Goal: Transaction & Acquisition: Subscribe to service/newsletter

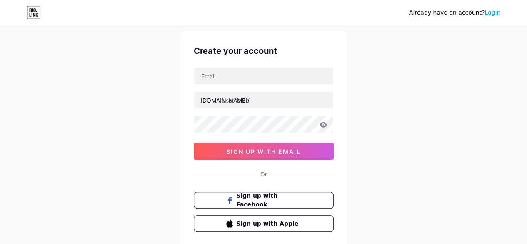
scroll to position [9, 0]
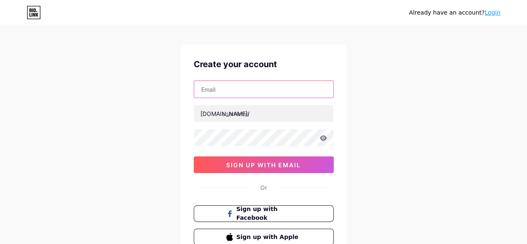
click at [227, 85] on input "text" at bounding box center [263, 89] width 139 height 17
type input "[EMAIL_ADDRESS][DOMAIN_NAME]"
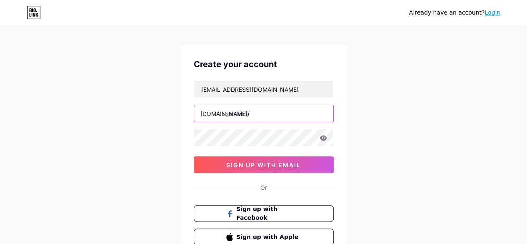
click at [255, 113] on input "text" at bounding box center [263, 113] width 139 height 17
paste input "waterdamagerepair"
type input "waterdamagerepair"
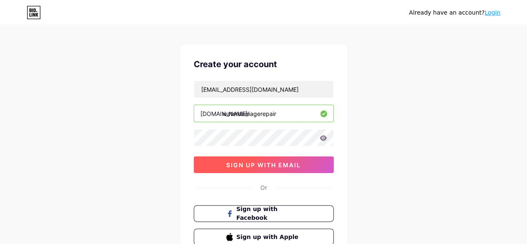
click at [244, 161] on span "sign up with email" at bounding box center [263, 164] width 75 height 7
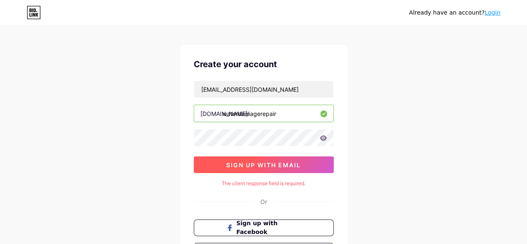
click at [256, 163] on span "sign up with email" at bounding box center [263, 164] width 75 height 7
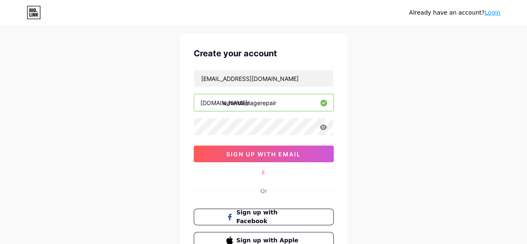
scroll to position [0, 0]
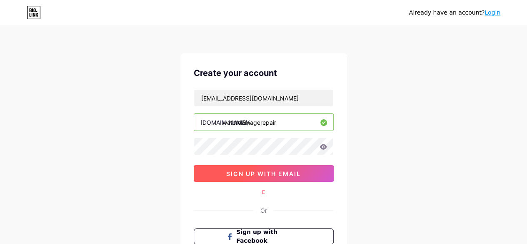
click at [269, 171] on span "sign up with email" at bounding box center [263, 173] width 75 height 7
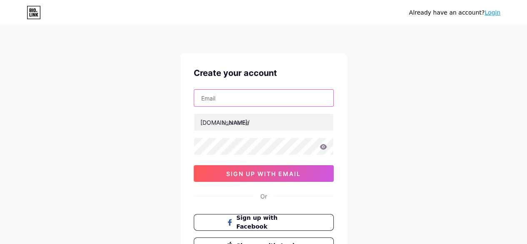
click at [213, 102] on input "text" at bounding box center [263, 98] width 139 height 17
type input "[EMAIL_ADDRESS][DOMAIN_NAME]"
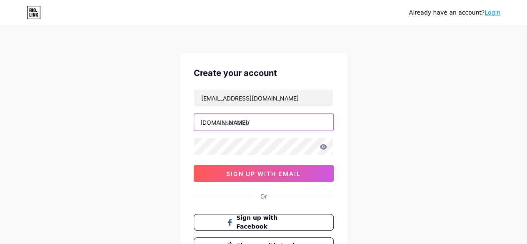
click at [268, 121] on input "text" at bounding box center [263, 122] width 139 height 17
click at [266, 127] on input "text" at bounding box center [263, 122] width 139 height 17
paste input "waterdamagerepair"
type input "waterdamagerepair"
click at [77, 143] on div "Already have an account? Login Create your account [EMAIL_ADDRESS][DOMAIN_NAME]…" at bounding box center [263, 159] width 527 height 319
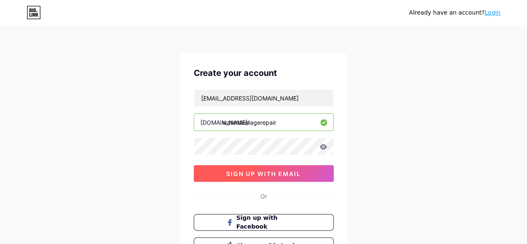
click at [278, 176] on button "sign up with email" at bounding box center [264, 173] width 140 height 17
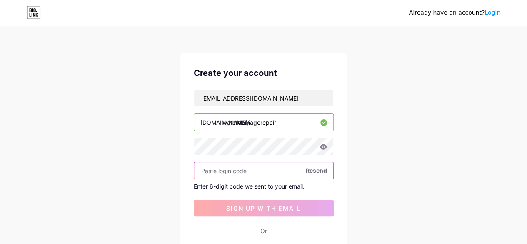
paste input "942982"
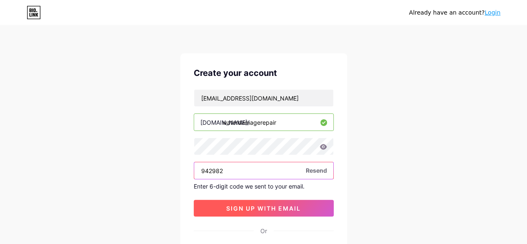
type input "942982"
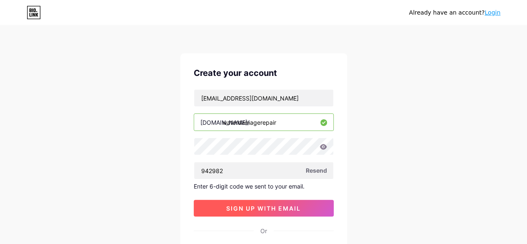
click at [258, 205] on span "sign up with email" at bounding box center [263, 208] width 75 height 7
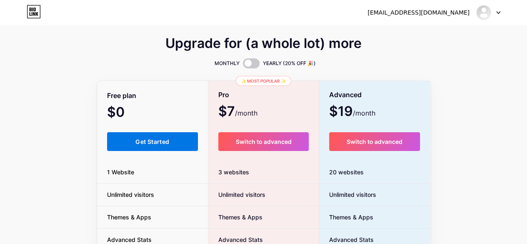
click at [168, 142] on span "Get Started" at bounding box center [153, 141] width 34 height 7
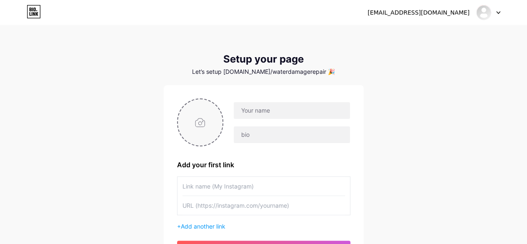
click at [199, 123] on input "file" at bounding box center [200, 122] width 45 height 46
type input "C:\fakepath\LOGO.jpg"
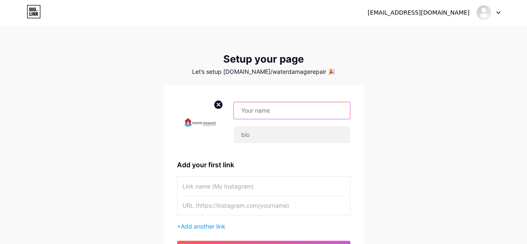
click at [259, 114] on input "text" at bounding box center [292, 110] width 116 height 17
paste input "Water Damage Repair Tech"
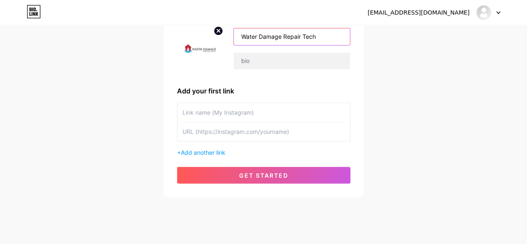
scroll to position [86, 0]
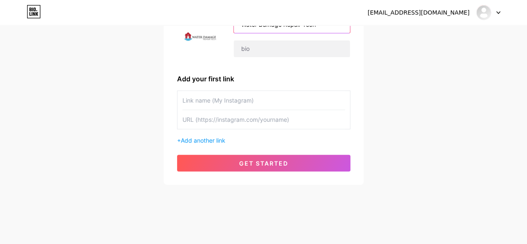
type input "Water Damage Repair Tech"
click at [205, 103] on input "text" at bounding box center [264, 100] width 163 height 19
paste input "Ceiling Stains & Warped Floors: How to Decode Hidden Water Damage"
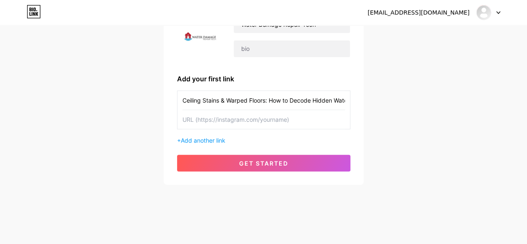
scroll to position [0, 31]
type input "Ceiling Stains & Warped Floors: How to Decode Hidden Water Damage"
paste input "[URL][DOMAIN_NAME]"
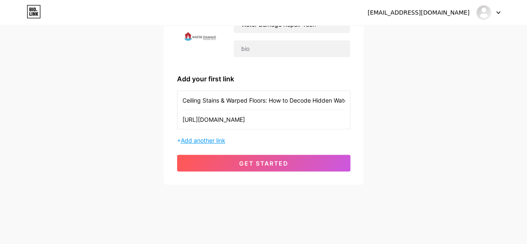
type input "[URL][DOMAIN_NAME]"
click at [206, 140] on span "Add another link" at bounding box center [203, 140] width 45 height 7
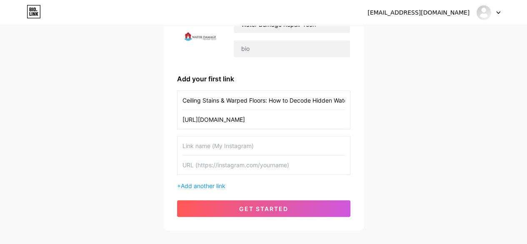
click at [206, 140] on input "text" at bounding box center [264, 145] width 163 height 19
paste input "The Connection Between Water Damage and Mold: What You Need to Know"
type input "The Connection Between Water Damage and Mold: What You Need to Know"
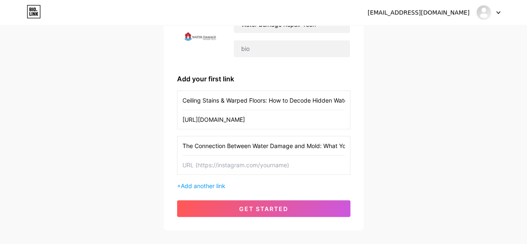
paste input "[URL][DOMAIN_NAME]"
type input "[URL][DOMAIN_NAME]"
click at [200, 185] on span "Add another link" at bounding box center [203, 185] width 45 height 7
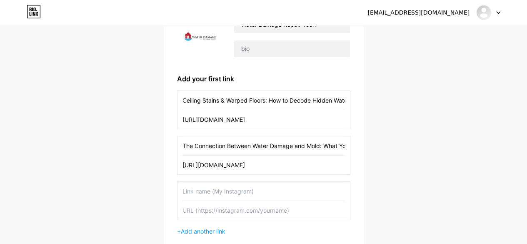
click at [200, 185] on input "text" at bounding box center [264, 191] width 163 height 19
paste input "What to Expect During the Water Damage Restoration Process"
type input "What to Expect During the Water Damage Restoration Process"
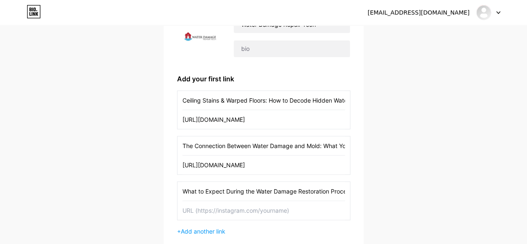
paste input "[URL][DOMAIN_NAME]"
type input "[URL][DOMAIN_NAME]"
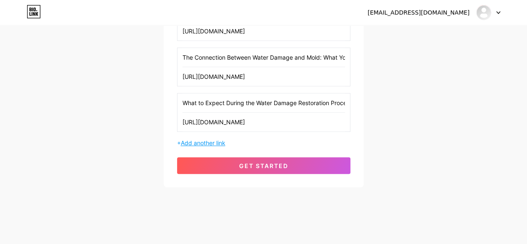
scroll to position [174, 0]
click at [206, 139] on span "Add another link" at bounding box center [203, 142] width 45 height 7
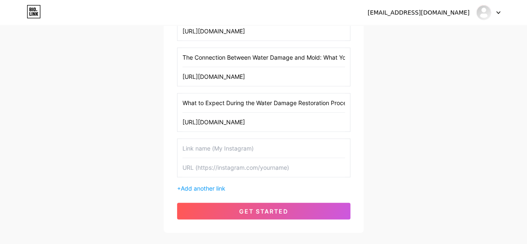
click at [201, 147] on input "text" at bounding box center [264, 148] width 163 height 19
paste input "Top 5 Causes of Water Damage in Homes—And How to Prevent Them"
type input "Top 5 Causes of Water Damage in Homes—And How to Prevent Them"
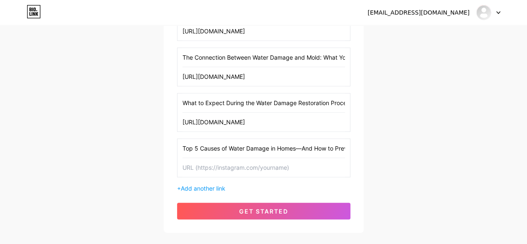
paste input "[URL][DOMAIN_NAME]"
type input "[URL][DOMAIN_NAME]"
click at [195, 186] on span "Add another link" at bounding box center [203, 188] width 45 height 7
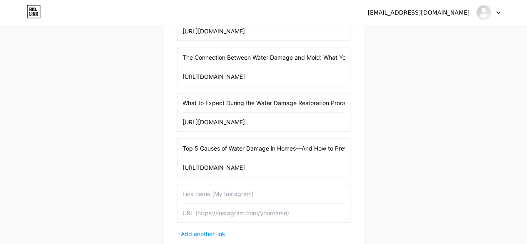
click at [195, 190] on input "text" at bounding box center [264, 193] width 163 height 19
paste input "Why Professional Water Extraction is Critical After Flooding"
type input "Why Professional Water Extraction is Critical After Flooding"
paste input "[URL][DOMAIN_NAME]"
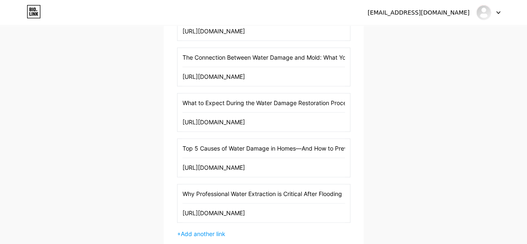
scroll to position [0, 121]
type input "[URL][DOMAIN_NAME]"
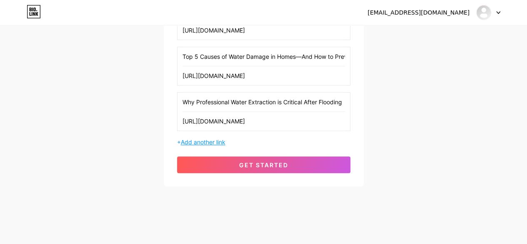
click at [206, 141] on span "Add another link" at bounding box center [203, 141] width 45 height 7
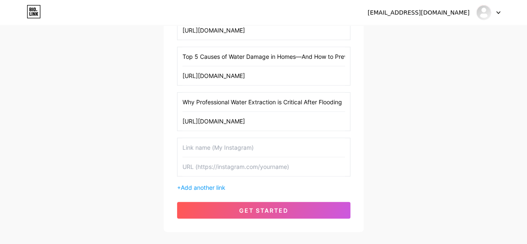
click at [200, 148] on input "text" at bounding box center [264, 147] width 163 height 19
paste input "How to Spot Early Signs of Water Damage Before It’s Too Late"
type input "How to Spot Early Signs of Water Damage Before It’s Too Late"
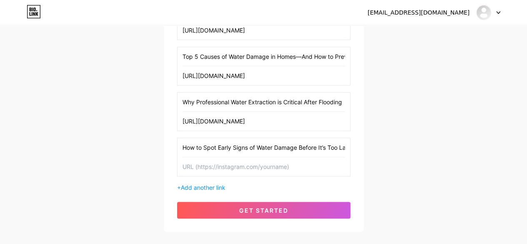
paste input "[URL][DOMAIN_NAME]"
type input "[URL][DOMAIN_NAME]"
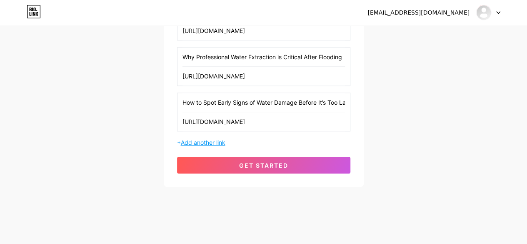
click at [204, 140] on span "Add another link" at bounding box center [203, 142] width 45 height 7
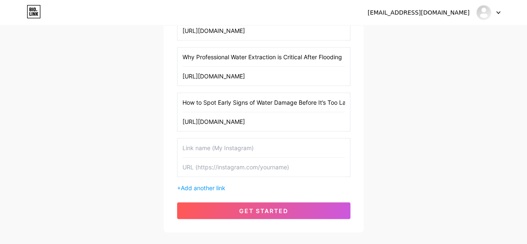
click at [196, 146] on input "text" at bounding box center [264, 147] width 163 height 19
paste input "The Hidden Dangers of Water Damage: Why Immediate Repair is Crucial"
type input "The Hidden Dangers of Water Damage: Why Immediate Repair is Crucial"
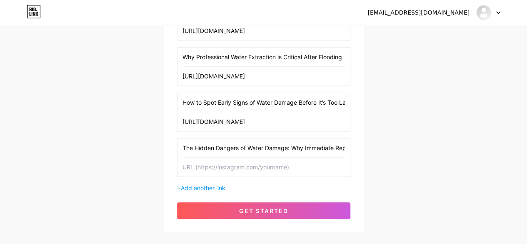
paste input "[URL][DOMAIN_NAME]"
type input "[URL][DOMAIN_NAME]"
click at [196, 186] on span "Add another link" at bounding box center [203, 187] width 45 height 7
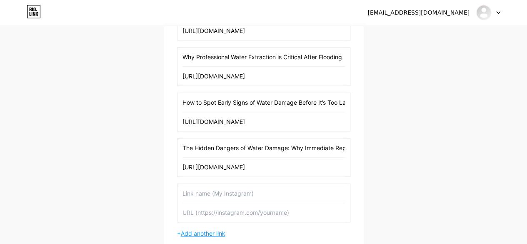
click at [196, 186] on input "text" at bounding box center [264, 193] width 163 height 19
paste input "DIY vs. Pro: Why Hiring a Water Damage Repair Tech Saves the Day Writer: Rep Lo…"
type input "DIY vs. Pro: Why Hiring a Water Damage Repair Tech Saves the Day Writer: Rep Lo…"
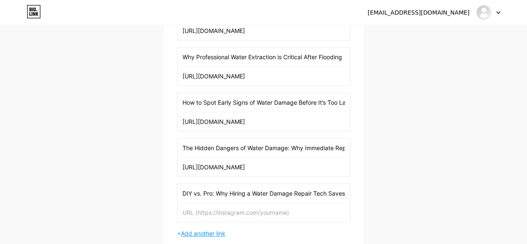
paste input "[URL][DOMAIN_NAME]"
type input "[URL][DOMAIN_NAME]"
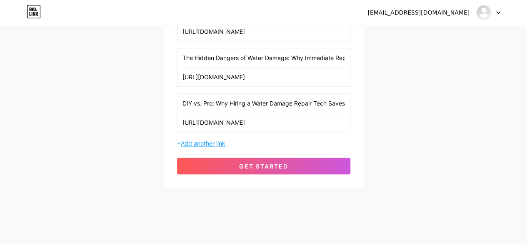
click at [202, 140] on span "Add another link" at bounding box center [203, 143] width 45 height 7
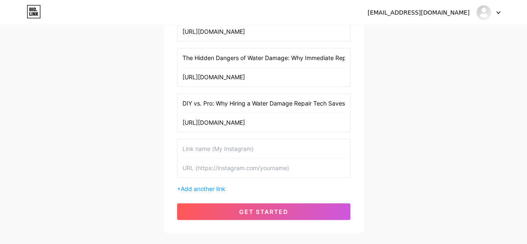
click at [194, 143] on input "text" at bounding box center [264, 148] width 163 height 19
paste input "From Water to Wreckage: Precision Interior Demolition for Restoration"
type input "From Water to Wreckage: Precision Interior Demolition for Restoration"
paste input "[URL][DOMAIN_NAME]"
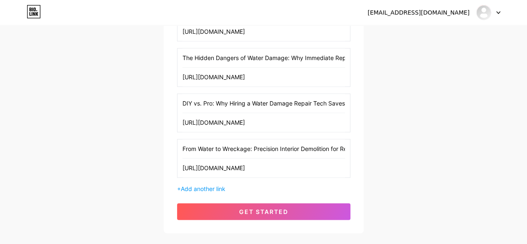
type input "[URL][DOMAIN_NAME]"
click at [191, 186] on span "Add another link" at bounding box center [203, 188] width 45 height 7
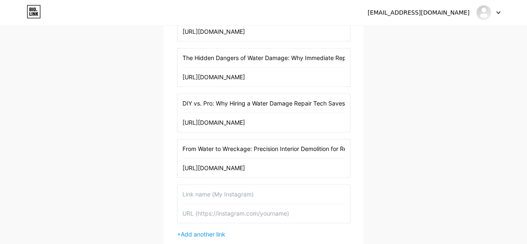
click at [191, 186] on input "text" at bounding box center [264, 194] width 163 height 19
paste input "Storm Season Survival: Restoring Your Home After Storm Damage Writer: Rep Lock …"
type input "Storm Season Survival: Restoring Your Home After Storm Damage Writer: Rep Lock …"
paste input "[URL][DOMAIN_NAME]"
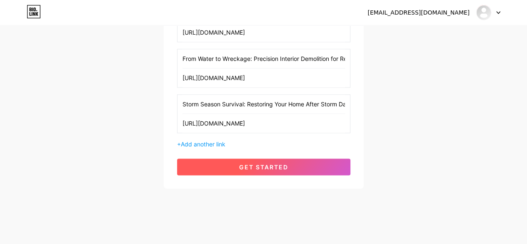
type input "[URL][DOMAIN_NAME]"
click at [258, 168] on button "get started" at bounding box center [263, 166] width 173 height 17
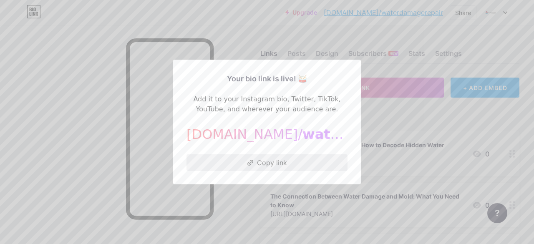
click at [263, 165] on button "Copy link" at bounding box center [266, 162] width 161 height 17
